Goal: Find specific page/section: Find specific page/section

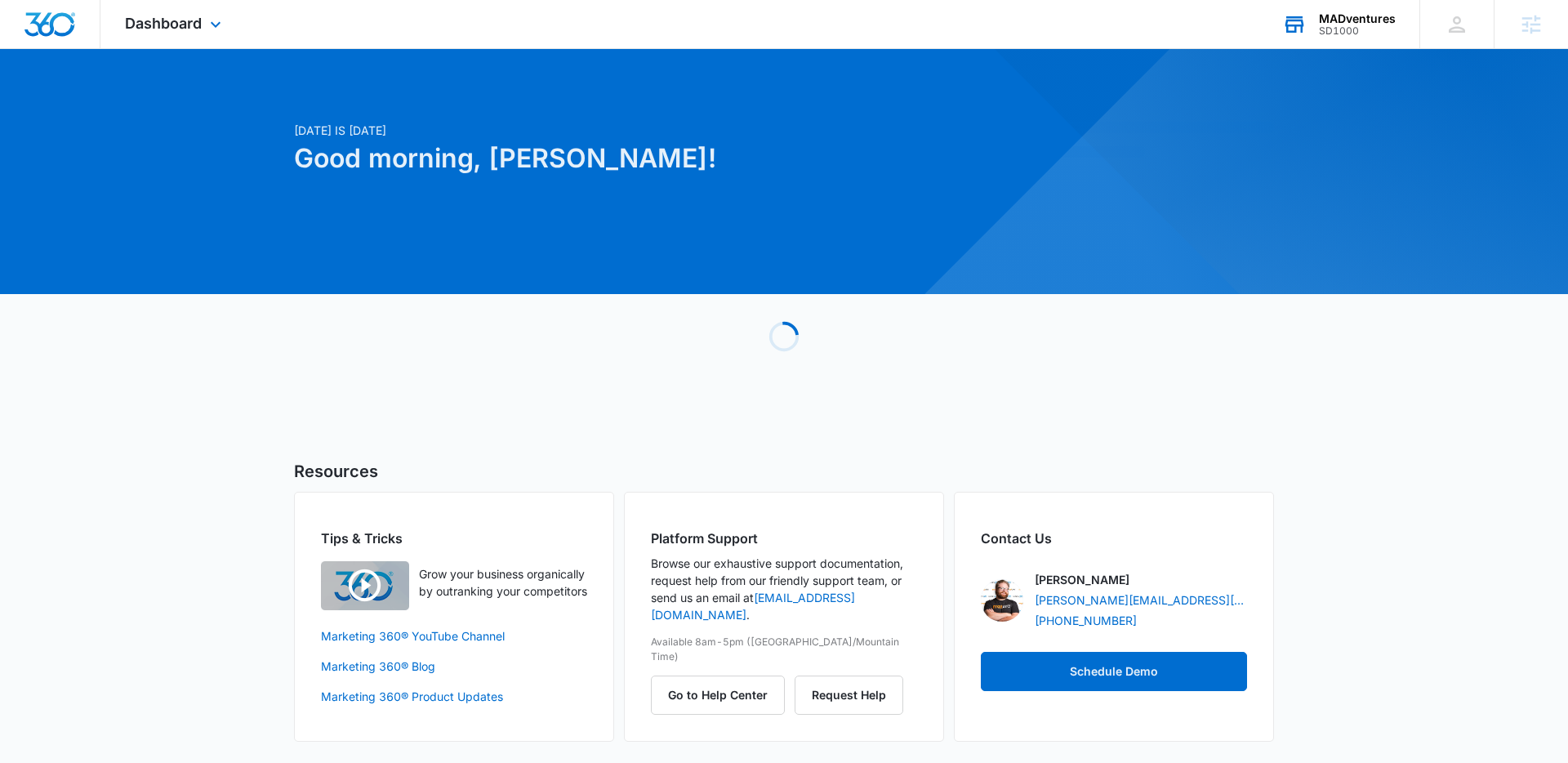
click at [1352, 32] on div "SD1000" at bounding box center [1357, 31] width 77 height 11
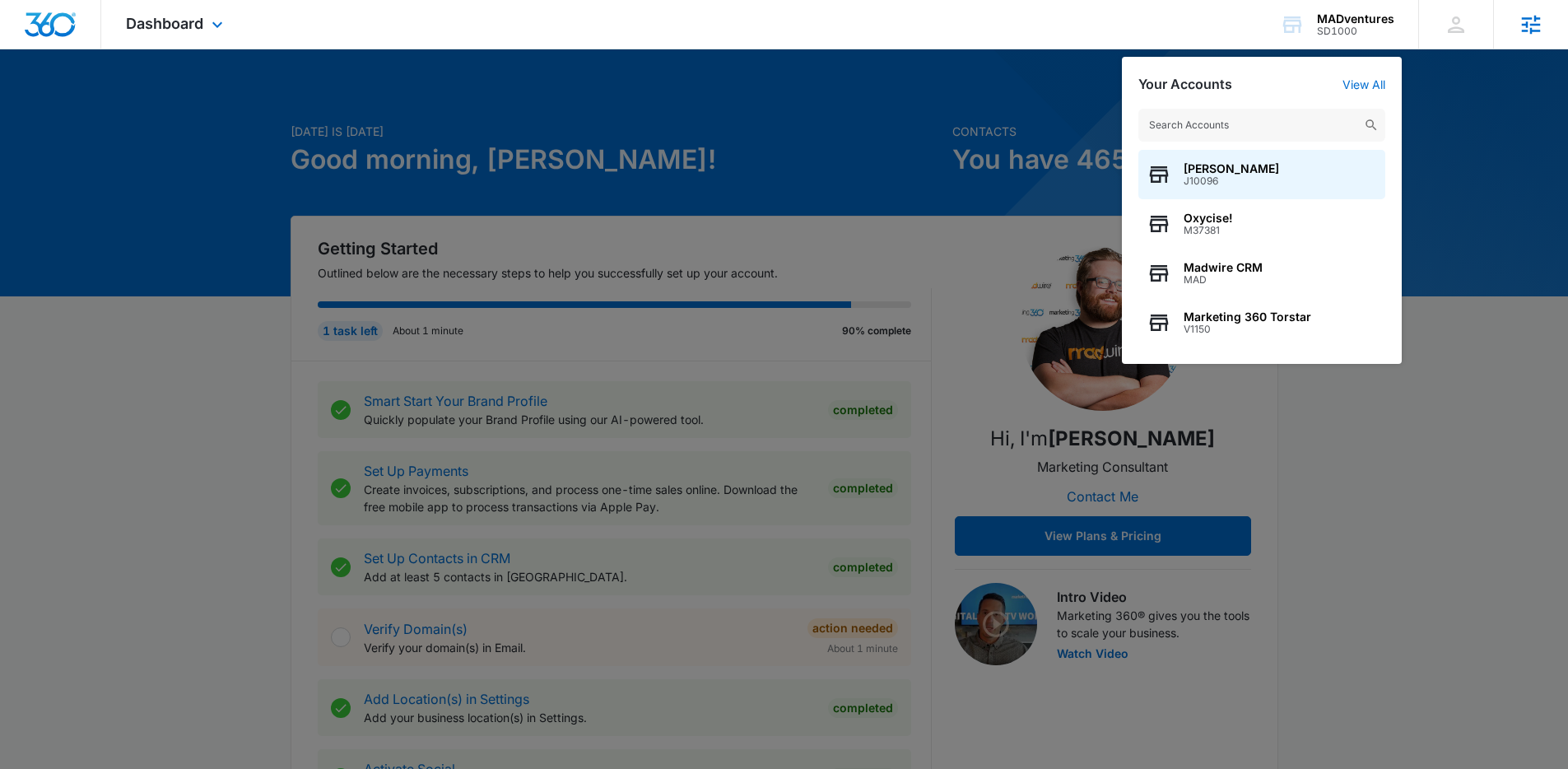
click at [1549, 9] on div "Agencies" at bounding box center [1530, 24] width 75 height 49
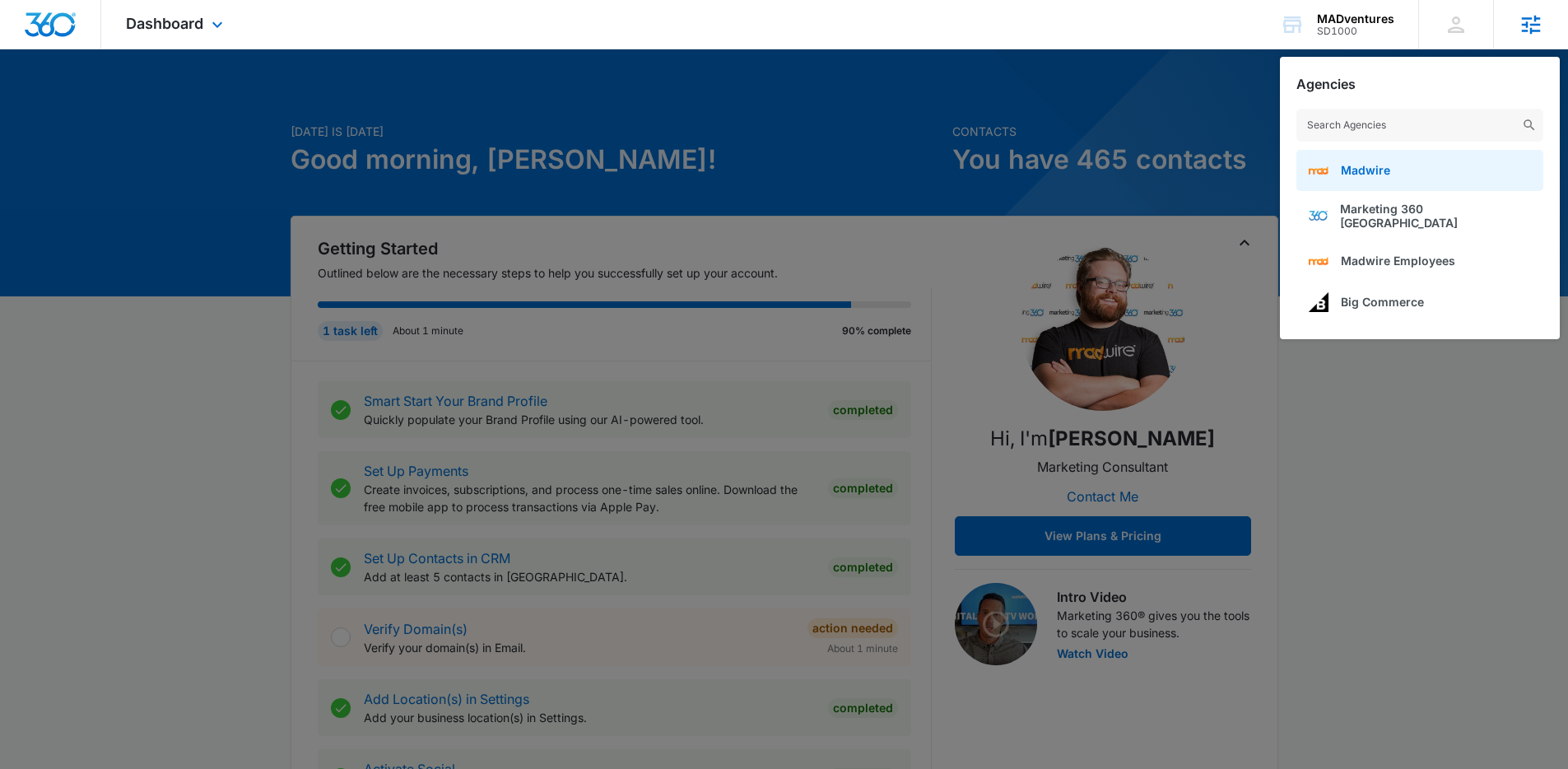
click at [1366, 165] on span "Madwire" at bounding box center [1365, 169] width 49 height 14
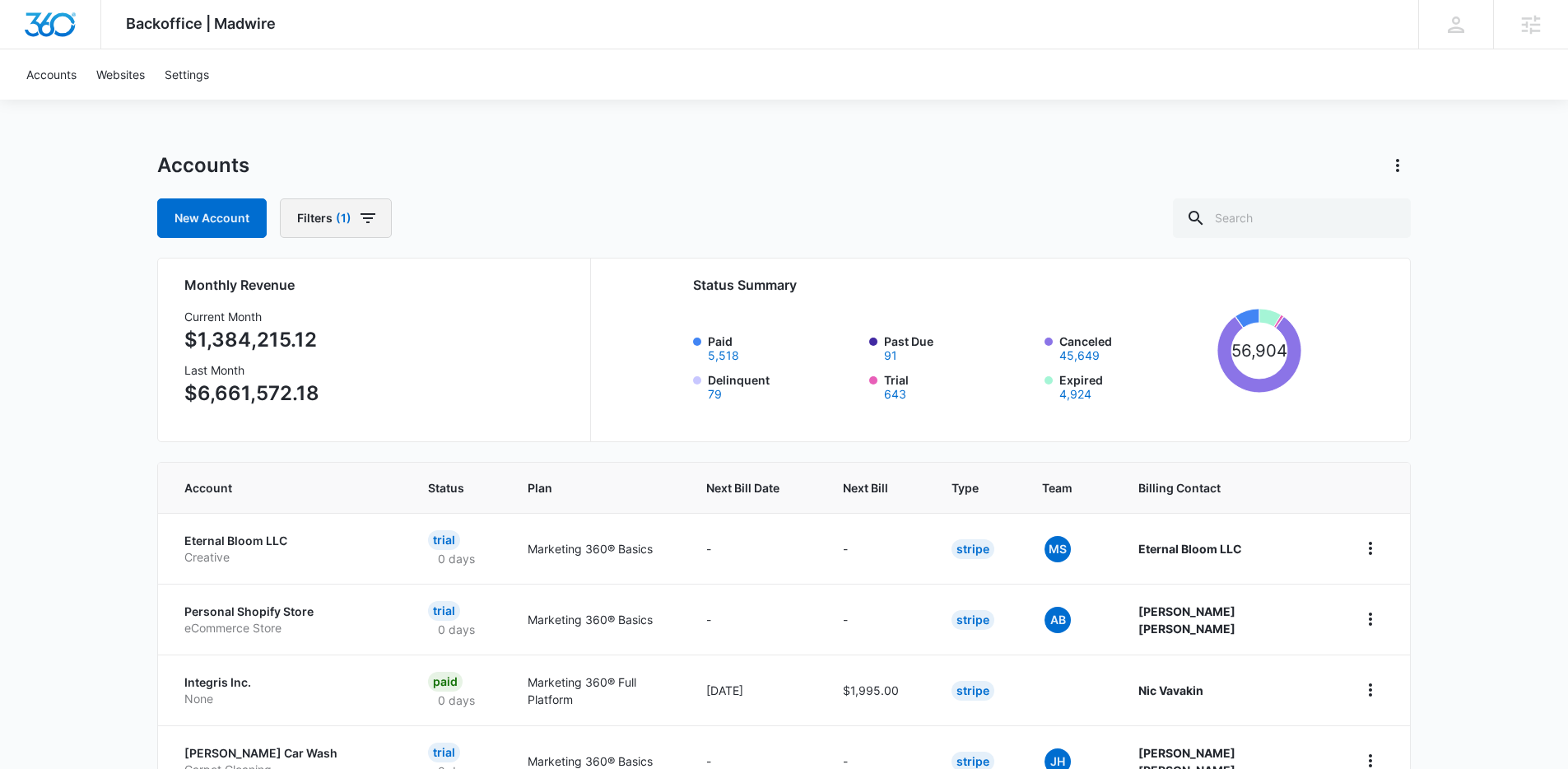
click at [356, 229] on button "Filters (1)" at bounding box center [335, 218] width 112 height 40
click at [352, 281] on p "Billing Status" at bounding box center [334, 278] width 69 height 18
click at [469, 281] on icon "Show Billing Status filters" at bounding box center [476, 277] width 19 height 19
click at [318, 327] on label "Paid" at bounding box center [395, 333] width 189 height 18
click at [301, 333] on input "Paid" at bounding box center [300, 333] width 1 height 1
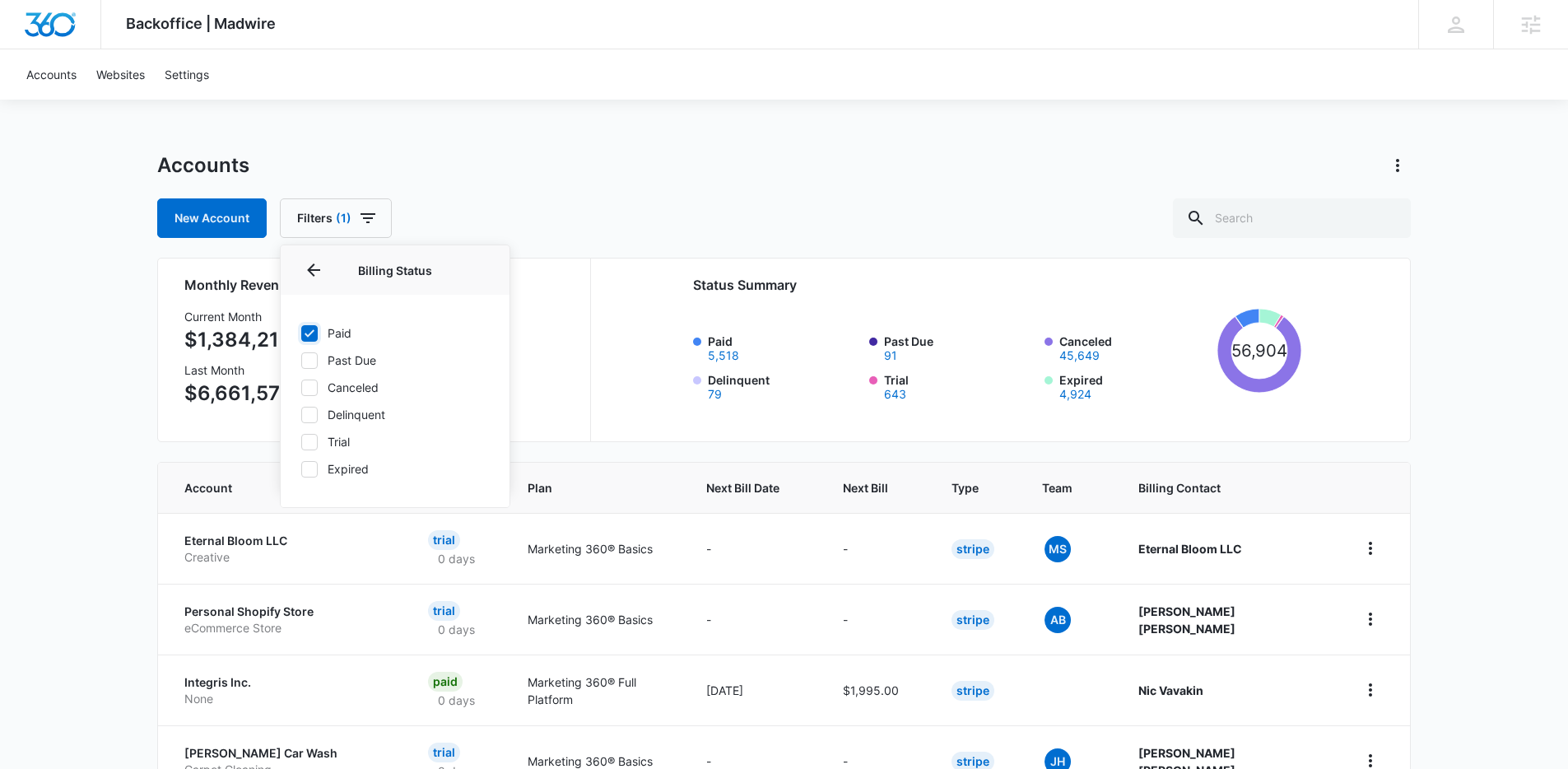
checkbox input "true"
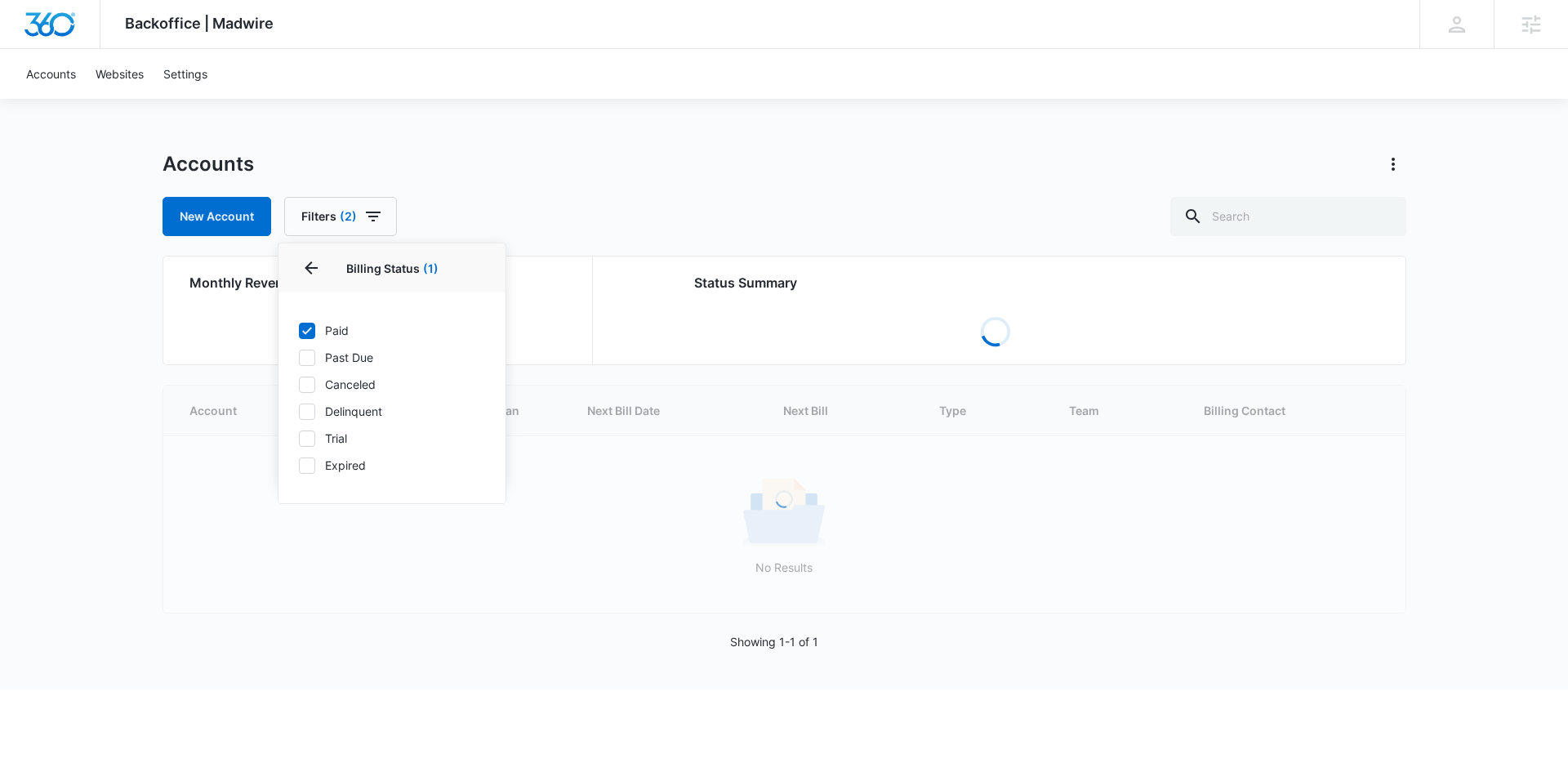
drag, startPoint x: 902, startPoint y: 217, endPoint x: 993, endPoint y: 221, distance: 91.1
click at [902, 217] on div "New Account Filters (2) Billing Status 1 Billing Status (1) Paid Past Due Cance…" at bounding box center [784, 216] width 1243 height 39
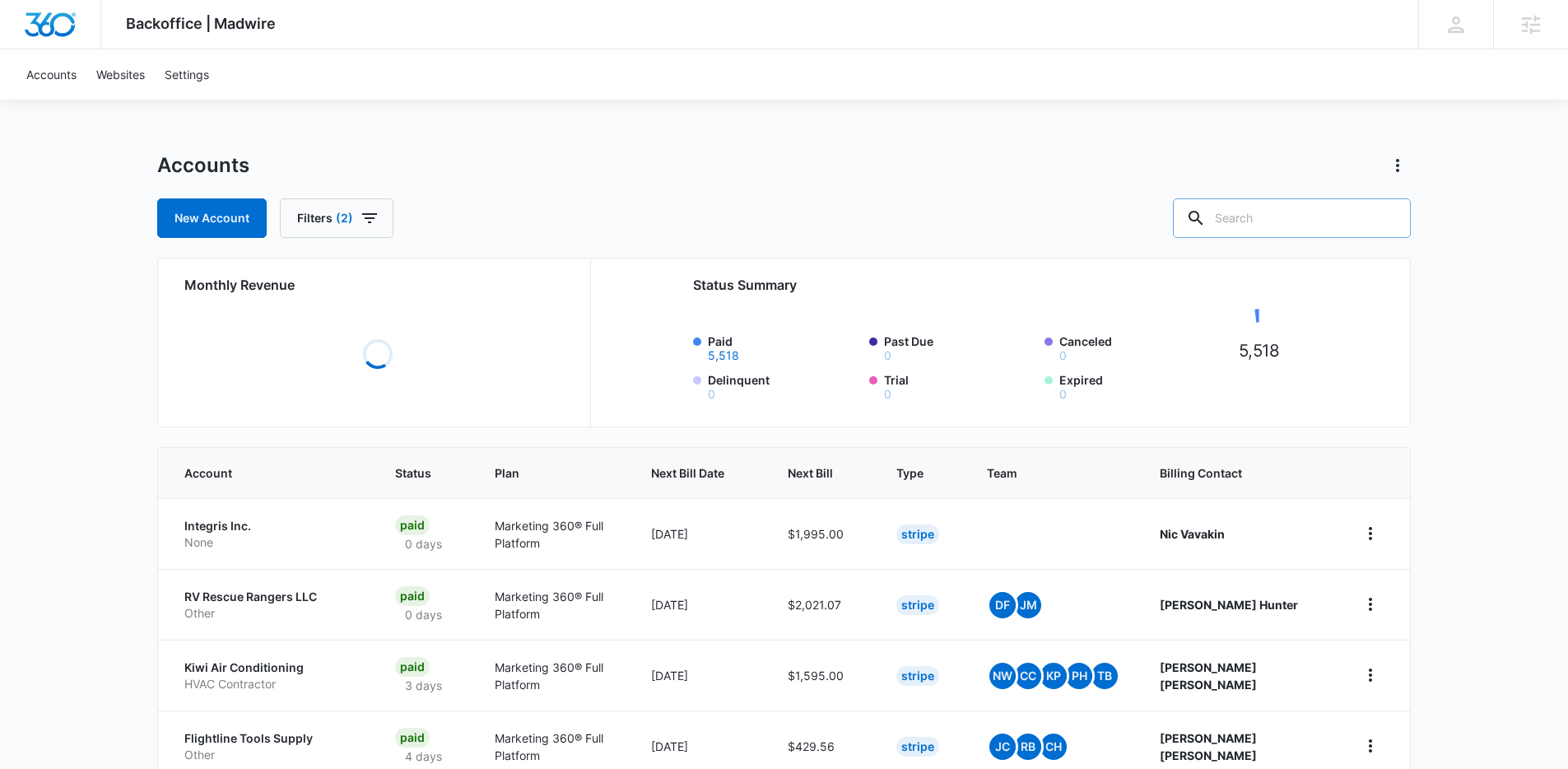
click at [1330, 230] on input "text" at bounding box center [1291, 218] width 237 height 40
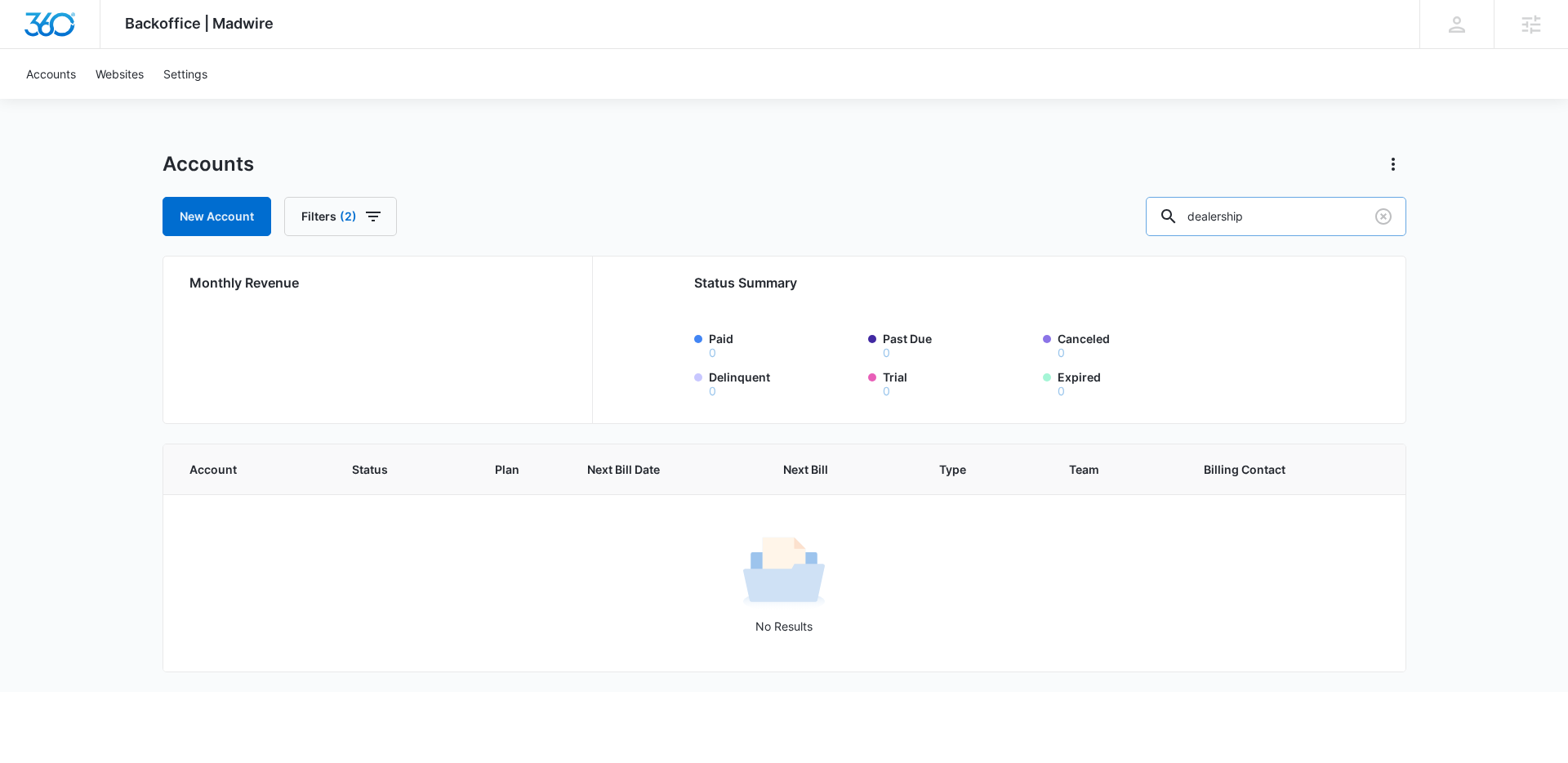
drag, startPoint x: 1302, startPoint y: 218, endPoint x: 1189, endPoint y: 213, distance: 113.1
click at [1191, 215] on input "dealership" at bounding box center [1276, 216] width 260 height 39
type input "s"
type input "car"
